Goal: Task Accomplishment & Management: Complete application form

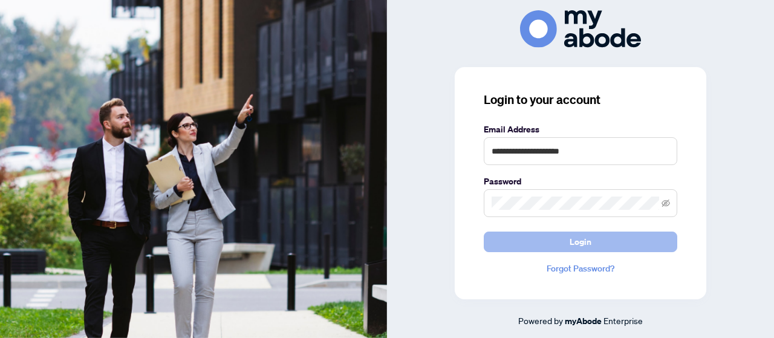
click at [588, 245] on span "Login" at bounding box center [581, 241] width 22 height 19
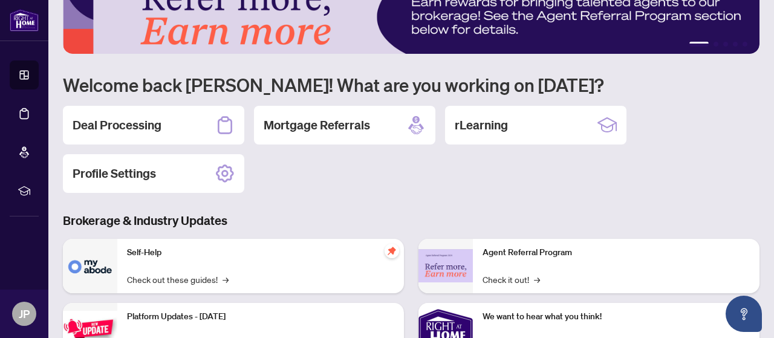
scroll to position [39, 0]
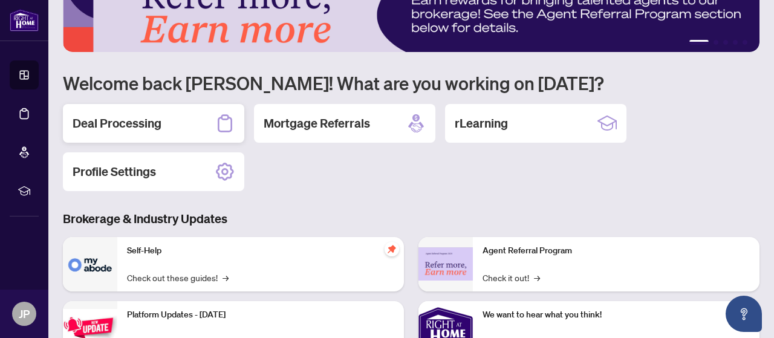
click at [132, 122] on h2 "Deal Processing" at bounding box center [117, 123] width 89 height 17
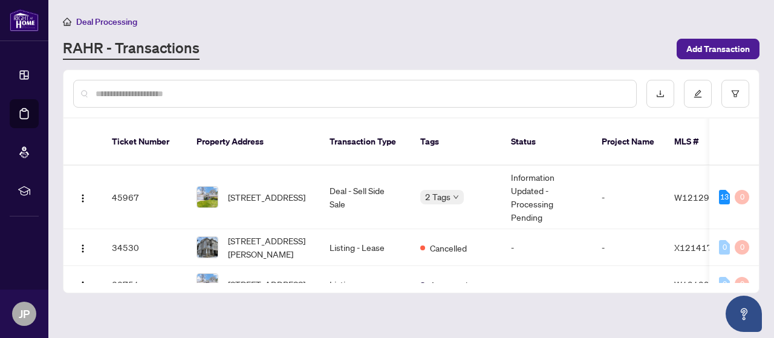
click at [455, 194] on icon "down" at bounding box center [456, 197] width 6 height 6
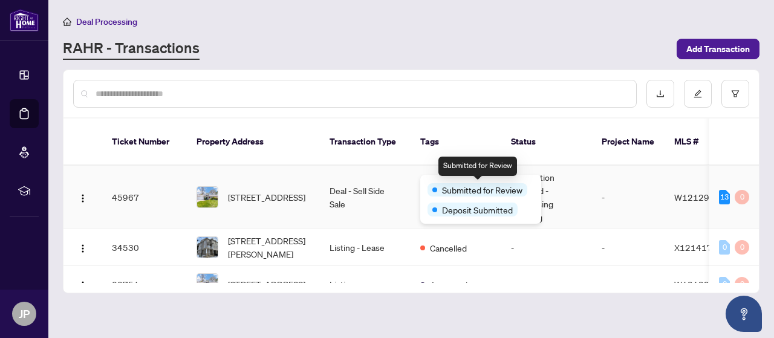
click at [285, 190] on span "[STREET_ADDRESS]" at bounding box center [266, 196] width 77 height 13
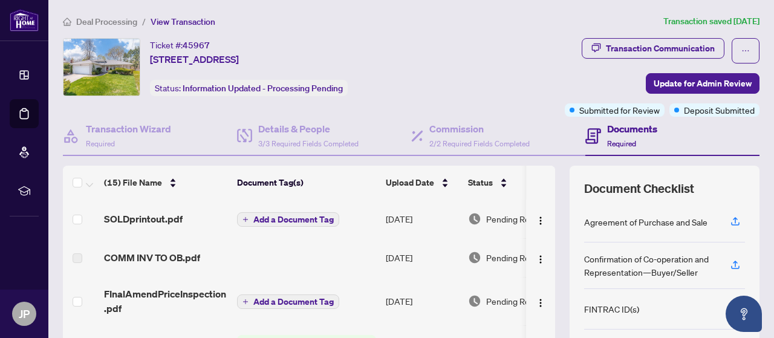
click at [174, 256] on span "COMM INV TO OB.pdf" at bounding box center [152, 257] width 96 height 15
click at [626, 139] on span "Required" at bounding box center [621, 143] width 29 height 9
click at [540, 222] on img "button" at bounding box center [541, 221] width 10 height 10
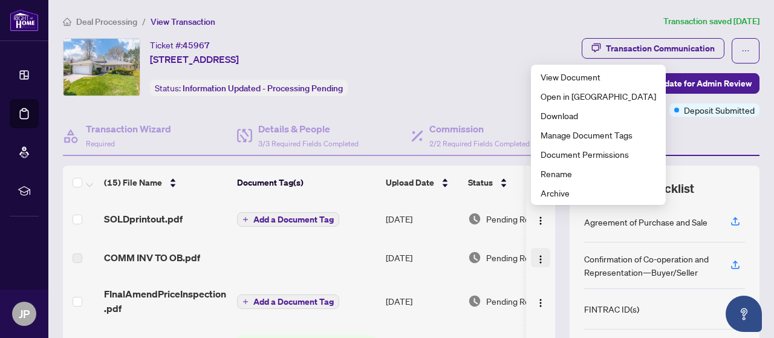
click at [535, 258] on button "button" at bounding box center [540, 257] width 19 height 19
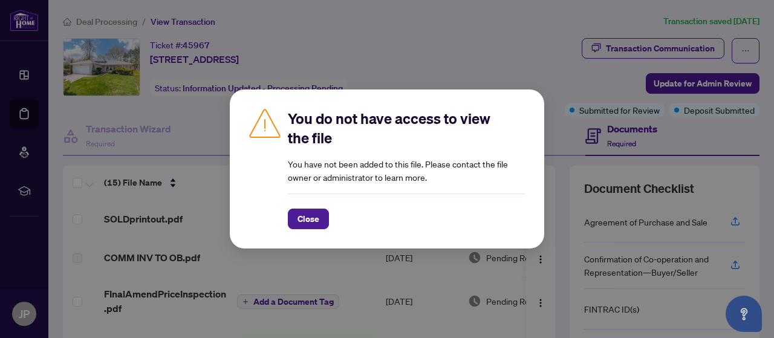
click at [79, 236] on div "You do not have access to view the file You have not been added to this file. P…" at bounding box center [387, 169] width 774 height 338
click at [315, 227] on span "Close" at bounding box center [308, 218] width 22 height 19
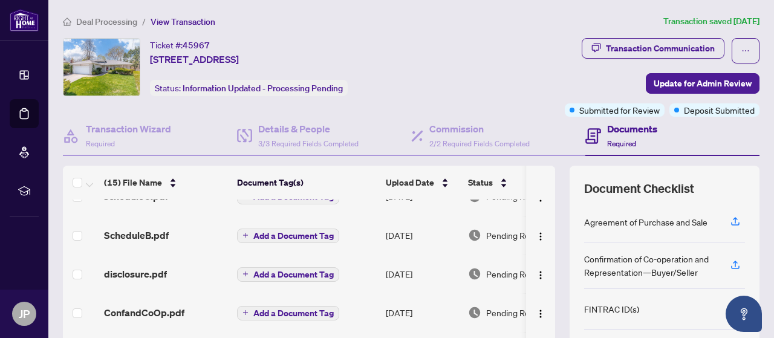
click at [614, 140] on span "Required" at bounding box center [621, 143] width 29 height 9
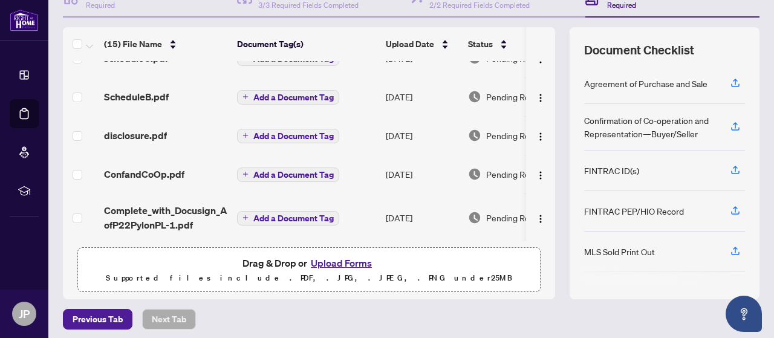
scroll to position [134, 0]
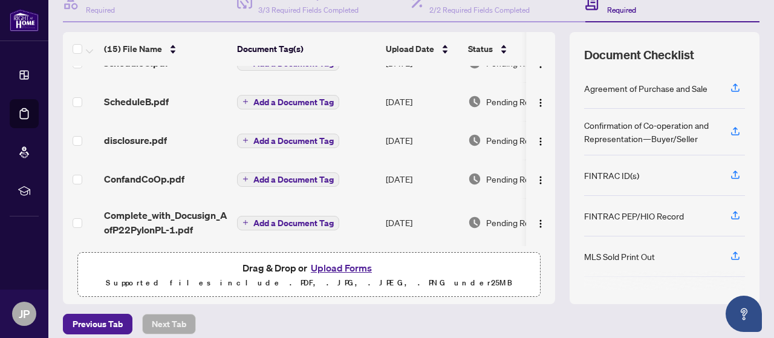
click at [342, 270] on button "Upload Forms" at bounding box center [341, 268] width 68 height 16
click at [354, 268] on button "Upload Forms" at bounding box center [341, 268] width 68 height 16
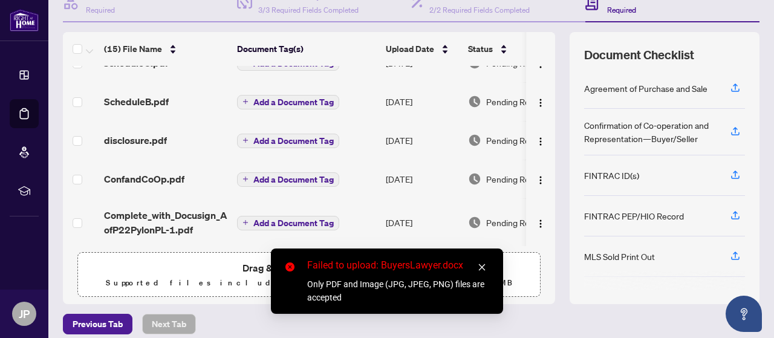
click at [478, 271] on icon "close" at bounding box center [482, 267] width 8 height 8
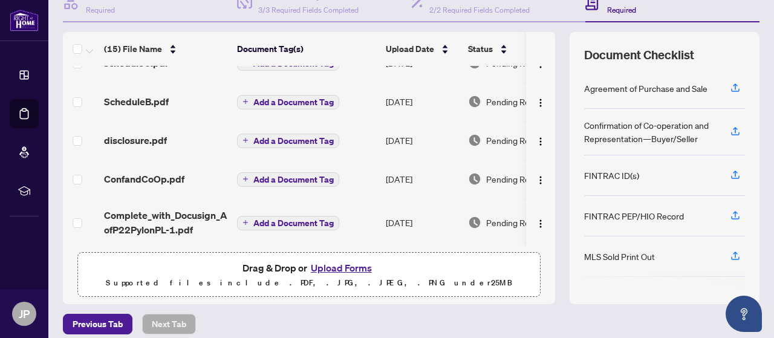
click at [342, 267] on button "Upload Forms" at bounding box center [341, 268] width 68 height 16
click at [339, 268] on button "Upload Forms" at bounding box center [341, 268] width 68 height 16
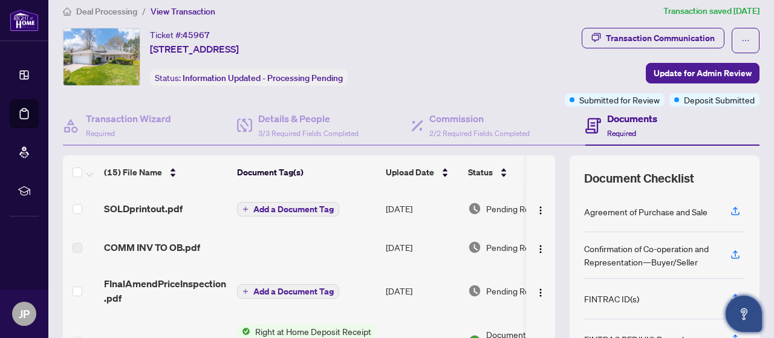
scroll to position [0, 0]
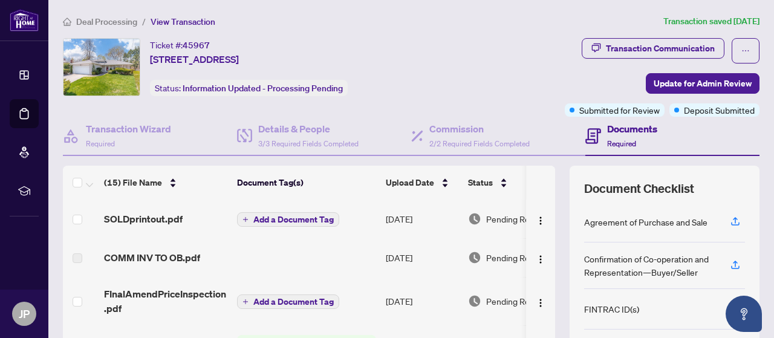
click at [188, 26] on span "View Transaction" at bounding box center [183, 21] width 65 height 11
click at [177, 30] on div "Deal Processing / View Transaction Transaction saved [DATE] Ticket #: 45967 [ST…" at bounding box center [411, 263] width 706 height 496
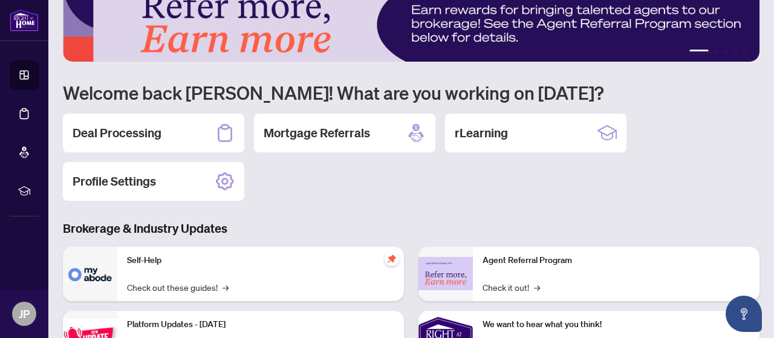
scroll to position [28, 0]
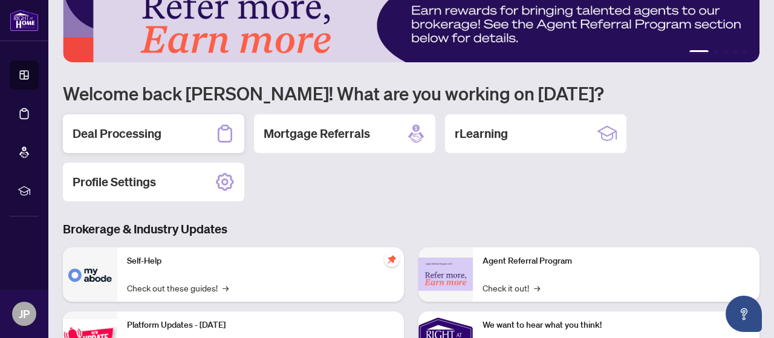
click at [148, 143] on div "Deal Processing" at bounding box center [153, 133] width 181 height 39
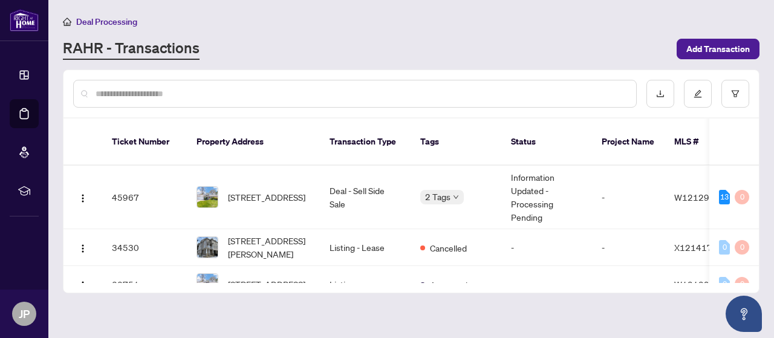
click at [455, 193] on td "2 Tags" at bounding box center [456, 197] width 91 height 63
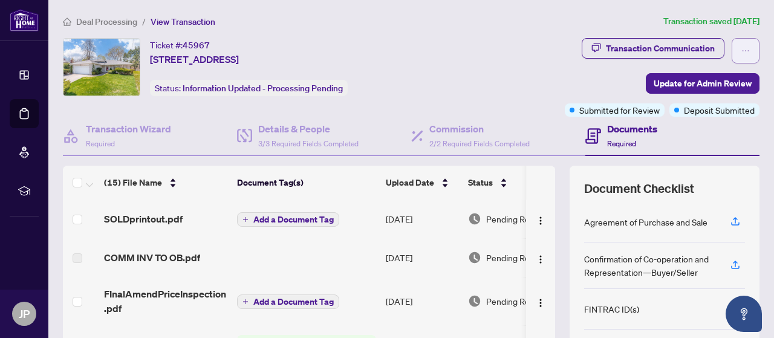
click at [745, 51] on icon "ellipsis" at bounding box center [745, 51] width 8 height 8
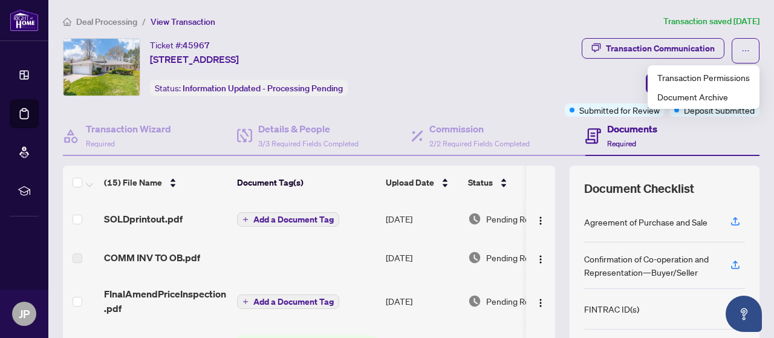
click at [482, 71] on div "Transaction Communication Update for Admin Review Submitted for Review Deposit …" at bounding box center [609, 77] width 301 height 79
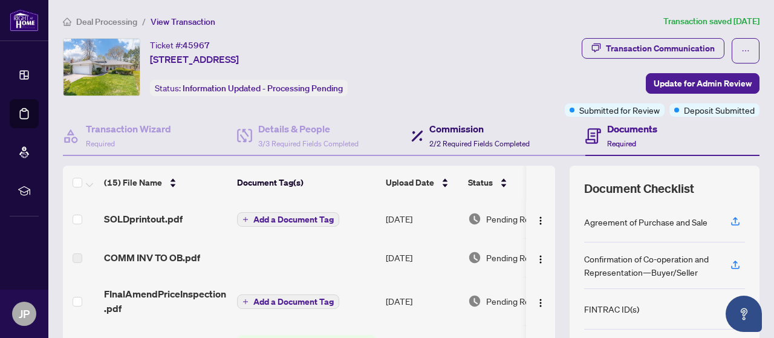
click at [431, 131] on h4 "Commission" at bounding box center [479, 129] width 100 height 15
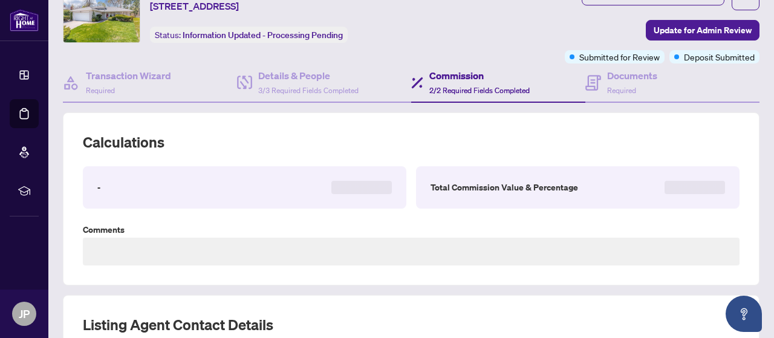
scroll to position [61, 0]
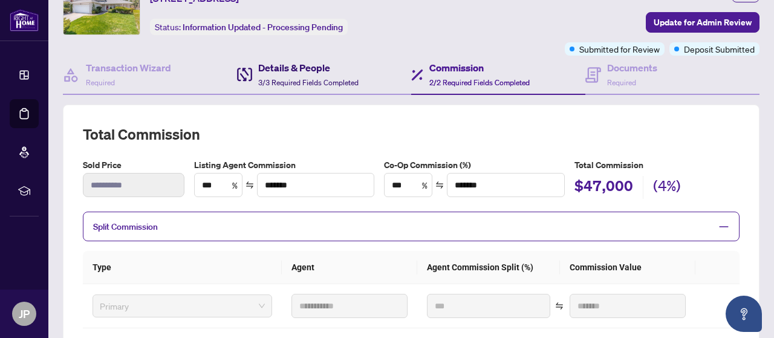
click at [299, 82] on span "3/3 Required Fields Completed" at bounding box center [308, 82] width 100 height 9
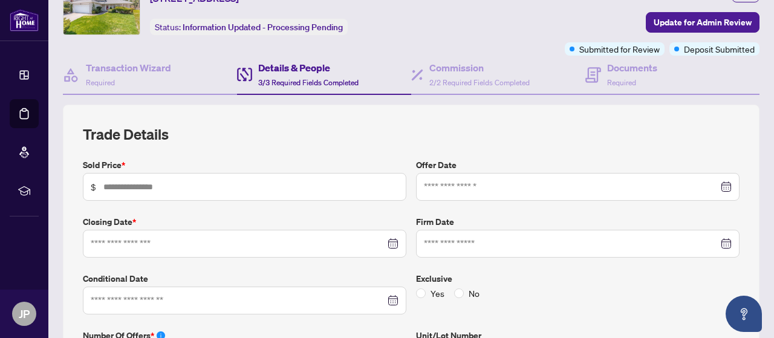
type input "*********"
type input "*"
type input "**********"
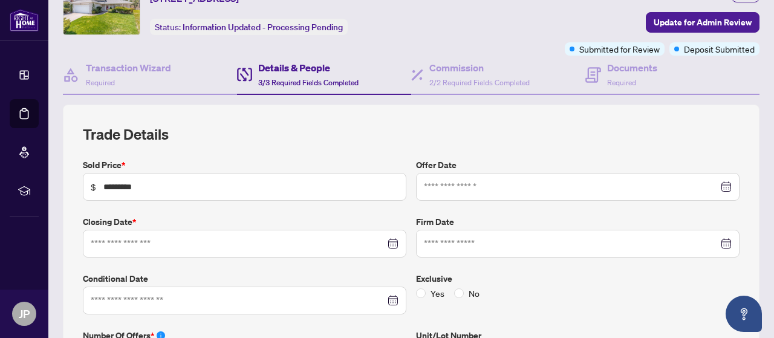
type input "**********"
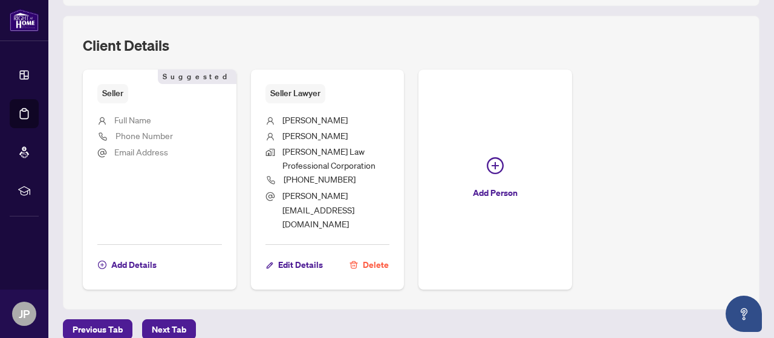
scroll to position [754, 0]
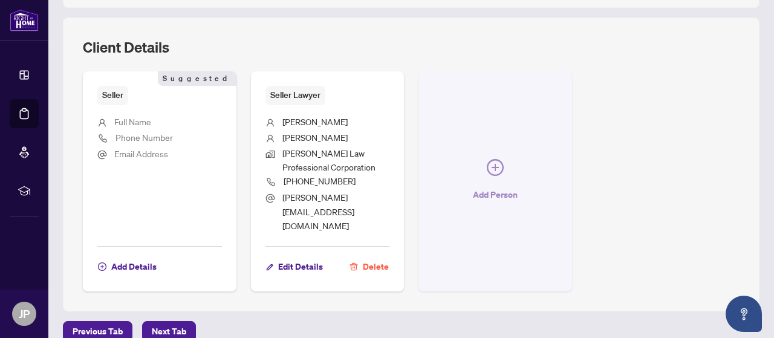
click at [493, 164] on icon "plus-circle" at bounding box center [495, 167] width 7 height 7
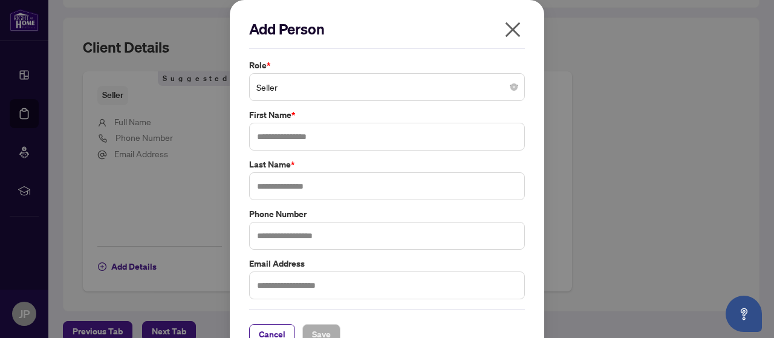
click at [504, 88] on span "Seller" at bounding box center [386, 87] width 261 height 23
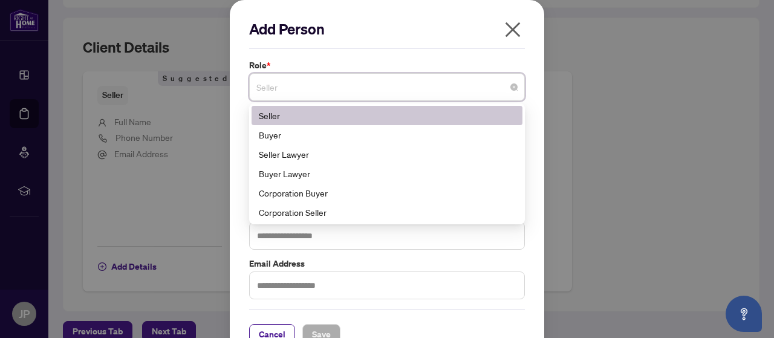
click at [316, 179] on div "Buyer Lawyer" at bounding box center [387, 173] width 256 height 13
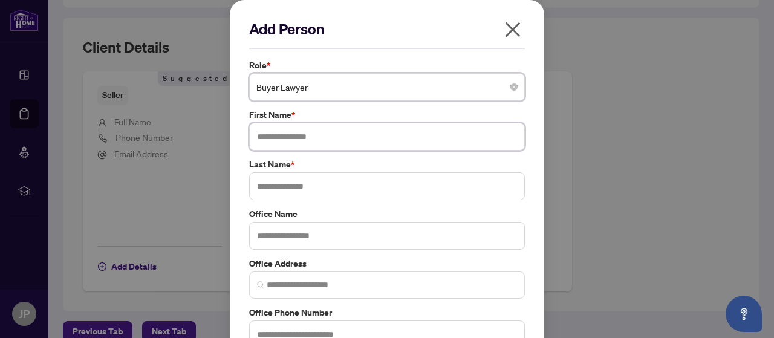
click at [327, 140] on input "text" at bounding box center [387, 137] width 276 height 28
type input "*****"
click at [309, 184] on input "text" at bounding box center [387, 186] width 276 height 28
type input "*******"
click at [327, 242] on input "text" at bounding box center [387, 236] width 276 height 28
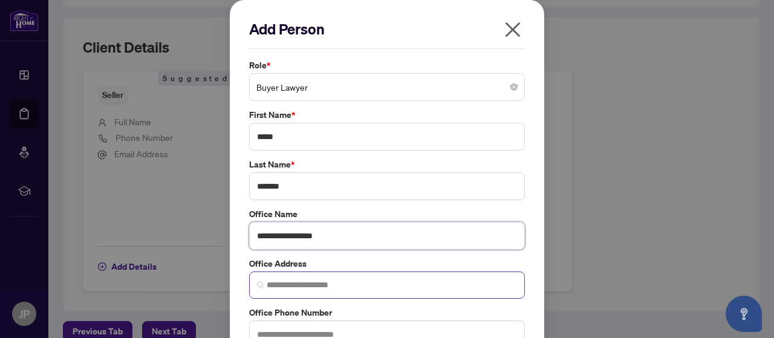
type input "**********"
click at [340, 285] on input "search" at bounding box center [392, 285] width 250 height 13
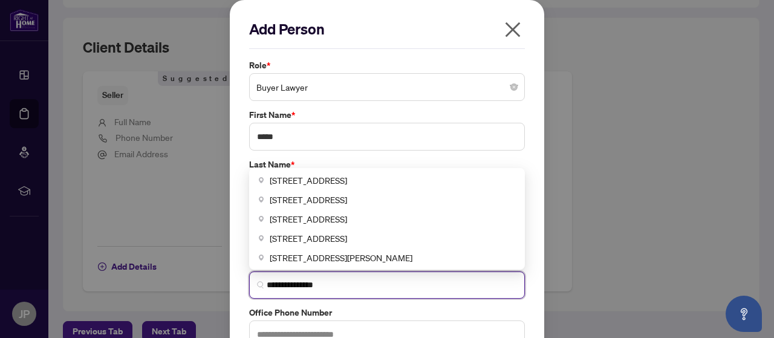
click at [347, 180] on span "[STREET_ADDRESS]" at bounding box center [308, 180] width 77 height 13
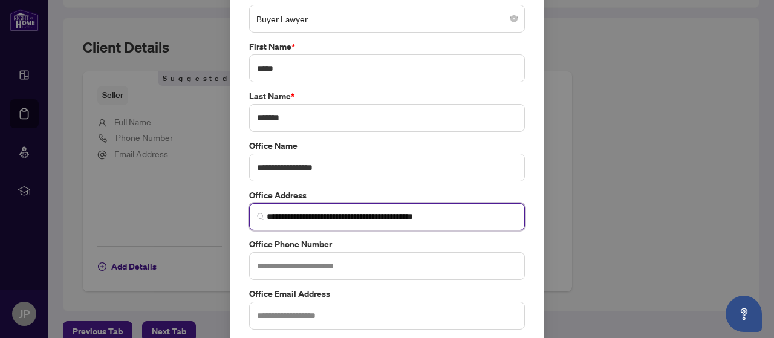
scroll to position [71, 0]
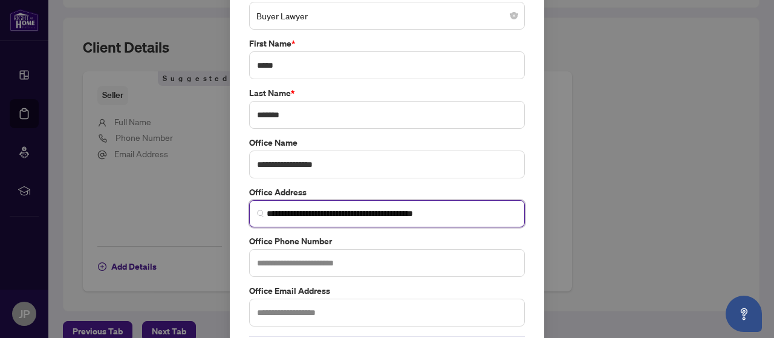
click at [496, 213] on input "**********" at bounding box center [392, 213] width 250 height 13
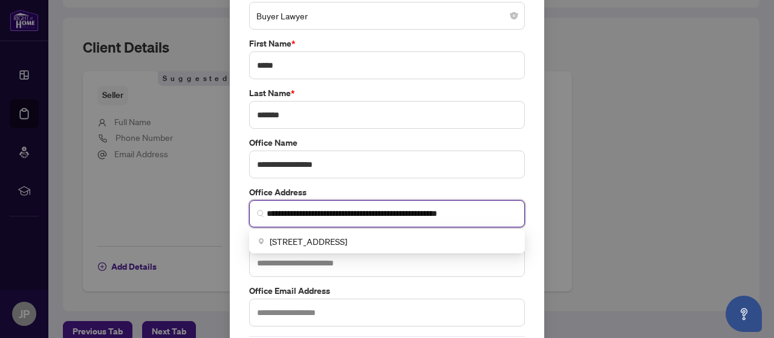
click at [347, 241] on span "[STREET_ADDRESS]" at bounding box center [308, 241] width 77 height 13
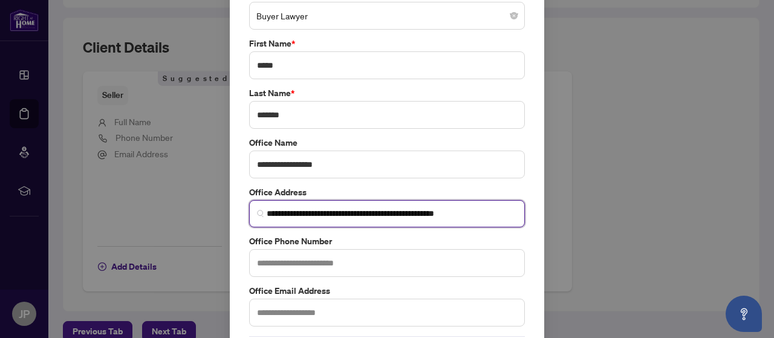
type input "**********"
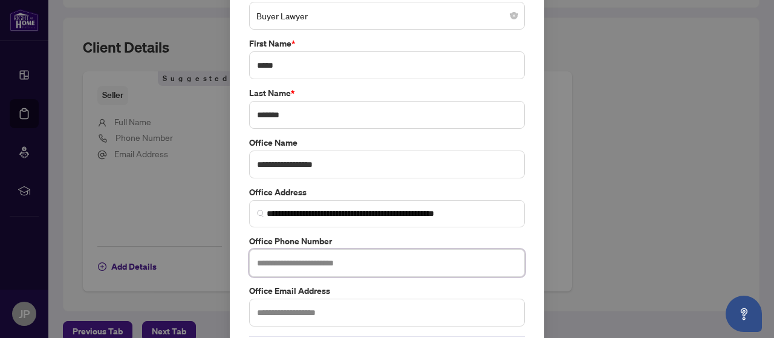
click at [349, 265] on input "text" at bounding box center [387, 263] width 276 height 28
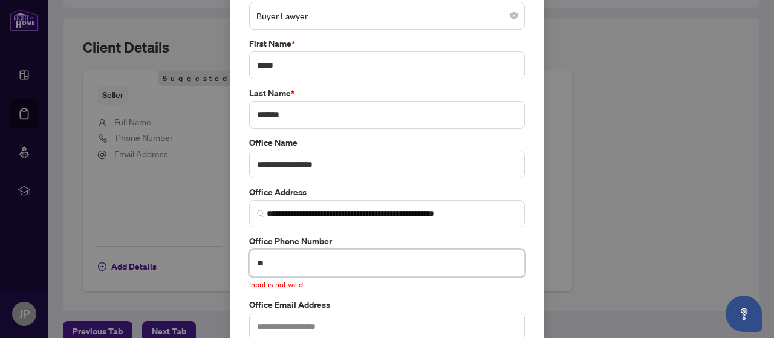
type input "*"
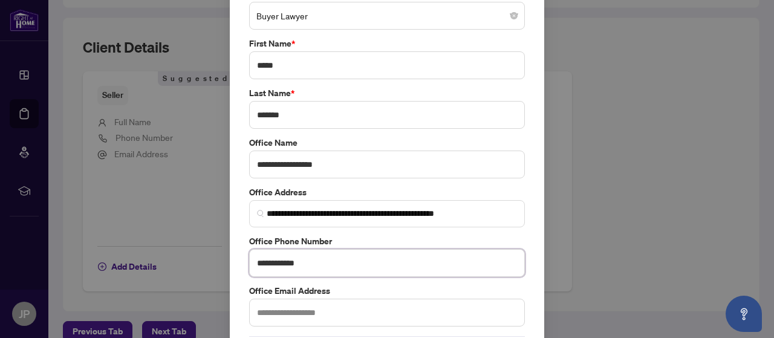
type input "**********"
click at [360, 307] on input "text" at bounding box center [387, 313] width 276 height 28
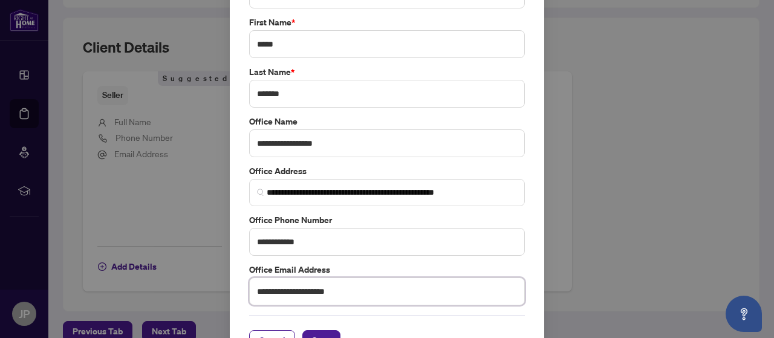
scroll to position [121, 0]
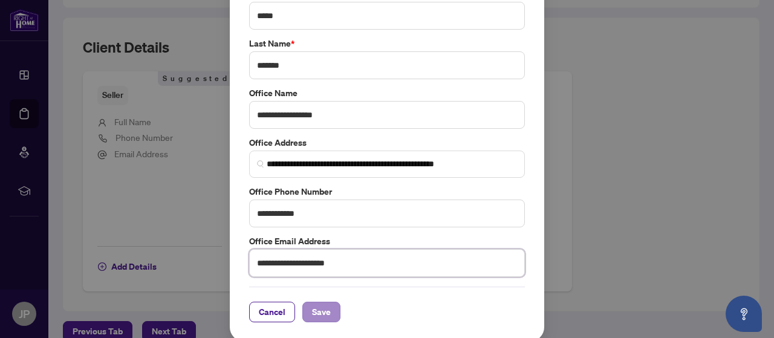
type input "**********"
click at [322, 314] on span "Save" at bounding box center [321, 311] width 19 height 19
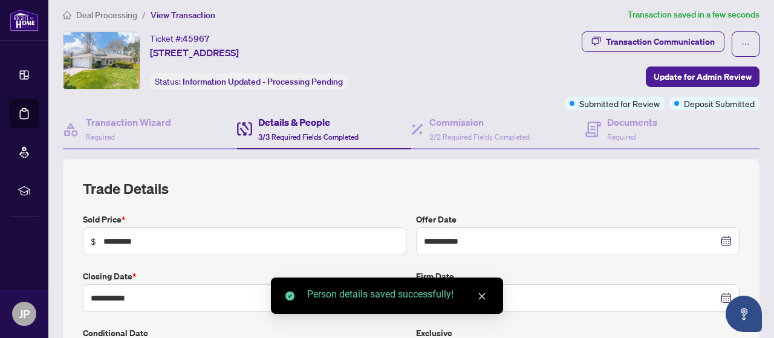
scroll to position [0, 0]
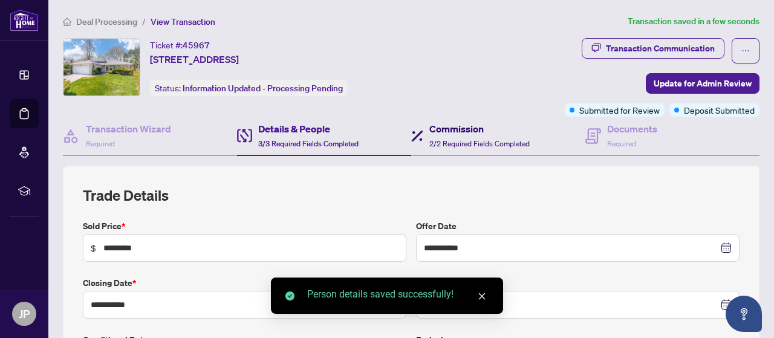
click at [485, 147] on span "2/2 Required Fields Completed" at bounding box center [479, 143] width 100 height 9
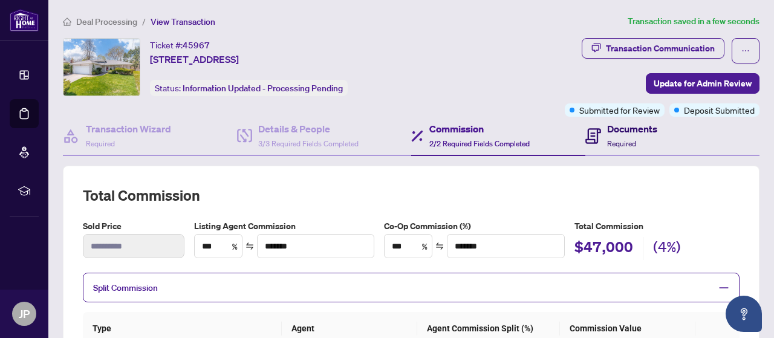
click at [641, 141] on div "Documents Required" at bounding box center [632, 136] width 50 height 28
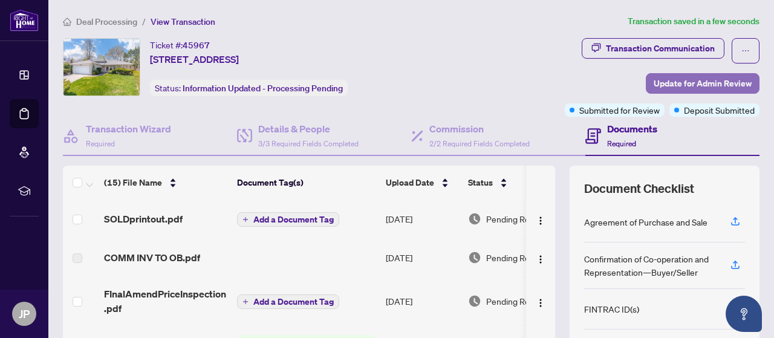
click at [730, 85] on span "Update for Admin Review" at bounding box center [703, 83] width 98 height 19
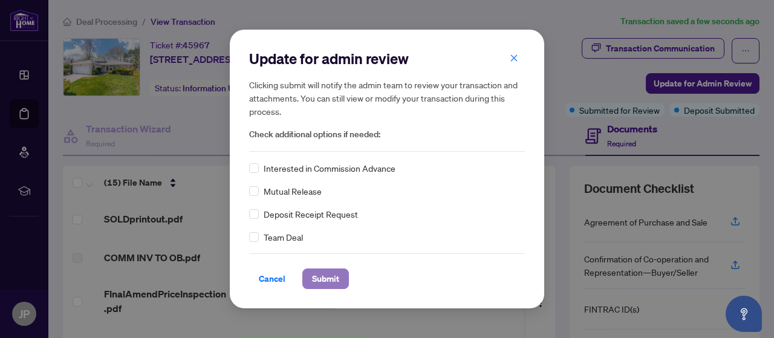
click at [330, 280] on span "Submit" at bounding box center [325, 278] width 27 height 19
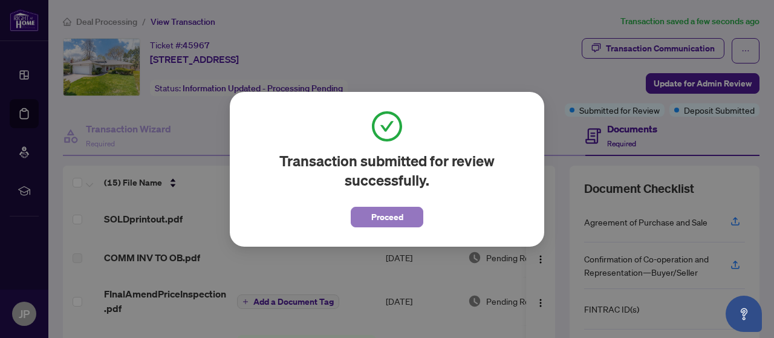
click at [386, 213] on span "Proceed" at bounding box center [387, 216] width 32 height 19
